Goal: Information Seeking & Learning: Learn about a topic

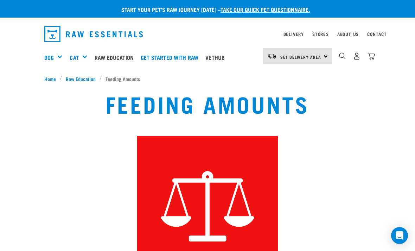
click at [292, 34] on link "Delivery" at bounding box center [293, 34] width 20 height 2
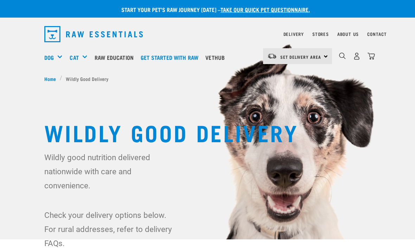
click at [321, 58] on span "Set Delivery Area" at bounding box center [300, 57] width 41 height 2
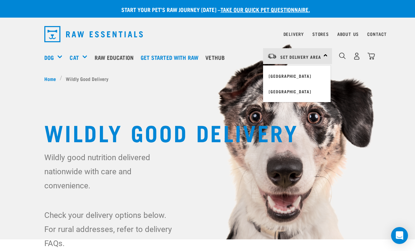
click at [289, 93] on link "[GEOGRAPHIC_DATA]" at bounding box center [297, 91] width 68 height 15
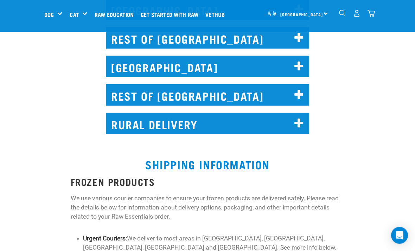
scroll to position [513, 0]
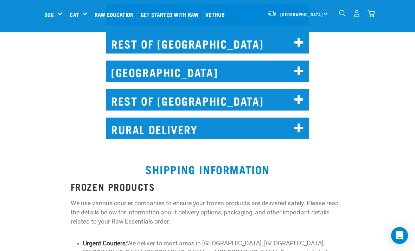
click at [295, 123] on icon at bounding box center [298, 128] width 9 height 11
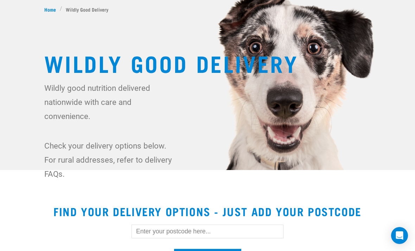
scroll to position [0, 0]
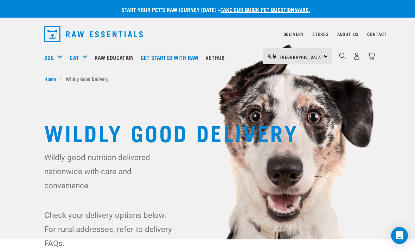
click at [0, 0] on div "Feeding Guides" at bounding box center [0, 0] width 0 height 0
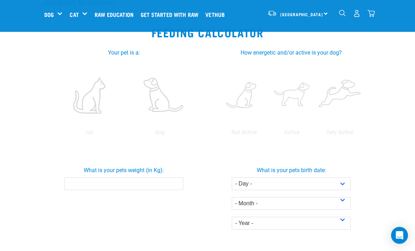
scroll to position [126, 0]
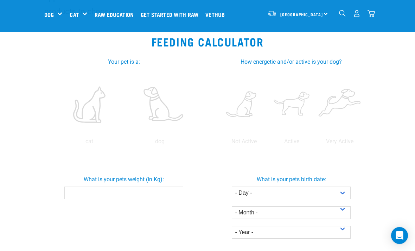
click at [126, 134] on label at bounding box center [160, 105] width 68 height 60
click at [125, 143] on input "radio" at bounding box center [125, 143] width 0 height 0
radio input "true"
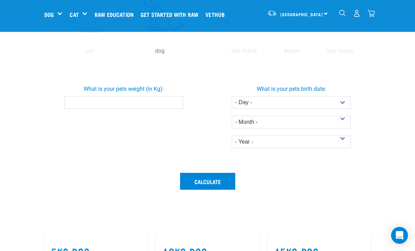
scroll to position [216, 0]
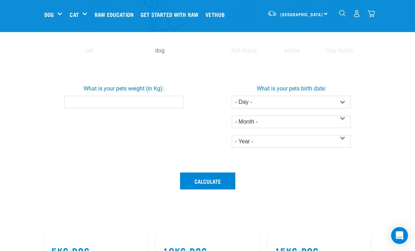
click at [123, 108] on input "What is your pets weight (in Kg):" at bounding box center [123, 102] width 119 height 13
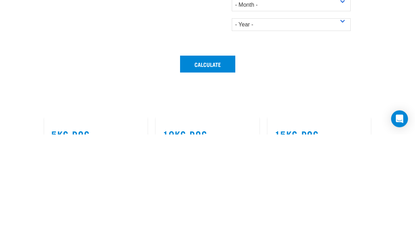
type input "25"
click at [342, 96] on select "- Day - 1 2 3 4 5 6 7 8 9 10 11 12 13 14 15 16 17 18 19 20 21 22 23 24 25 26 27" at bounding box center [291, 102] width 119 height 13
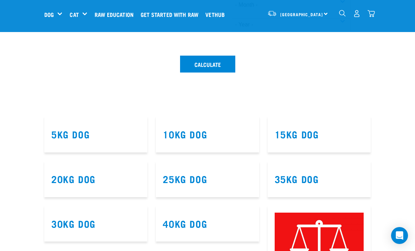
select select "10"
click at [339, 11] on select "- Month - January February March April May June July August September October N…" at bounding box center [291, 5] width 119 height 13
select select "May"
click at [345, 31] on select "- Year - 2025 2024 2023 2022 2021 2020 2019 2018 2017 2016 2015 2014" at bounding box center [291, 24] width 119 height 13
select select "2025"
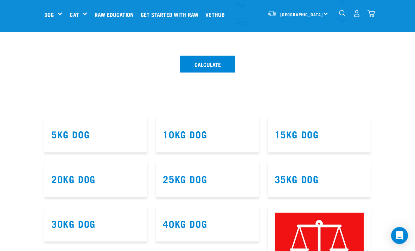
click at [219, 72] on button "Calculate" at bounding box center [207, 64] width 55 height 17
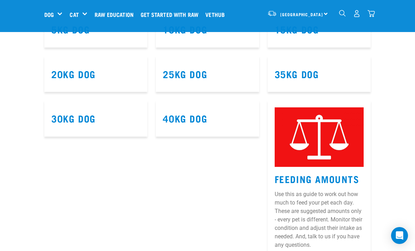
scroll to position [515, 0]
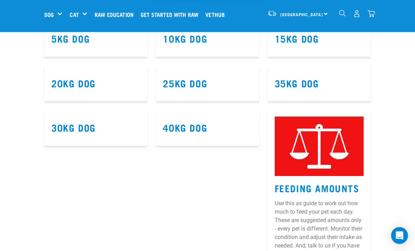
click at [200, 85] on link "25kg Dog" at bounding box center [185, 82] width 44 height 5
